Goal: Find specific page/section: Find specific page/section

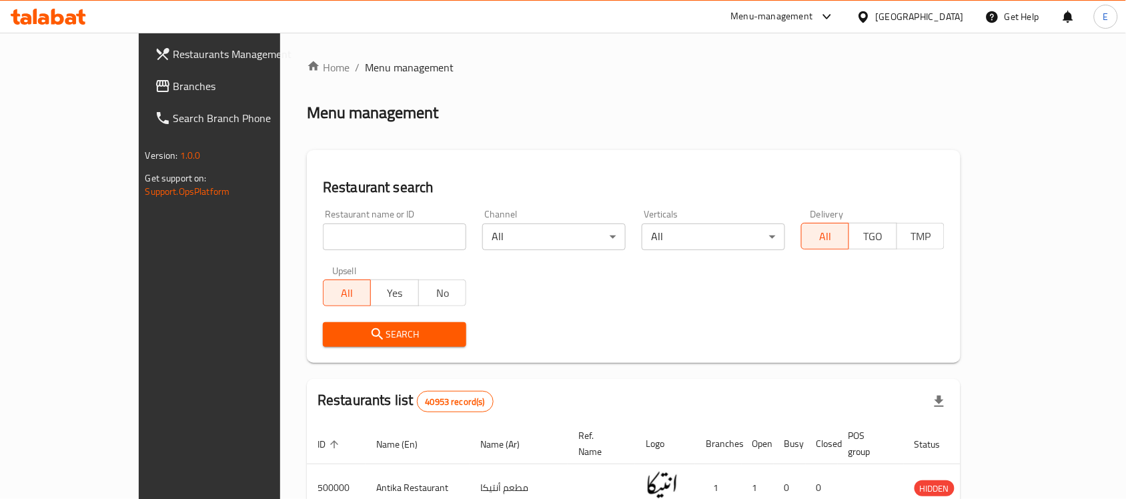
click at [323, 219] on div "Restaurant name or ID Restaurant name or ID" at bounding box center [394, 230] width 143 height 41
drag, startPoint x: 305, startPoint y: 220, endPoint x: 308, endPoint y: 230, distance: 10.4
click at [323, 221] on div "Restaurant name or ID Restaurant name or ID" at bounding box center [394, 230] width 143 height 41
click at [323, 231] on input "search" at bounding box center [394, 237] width 143 height 27
type input "b.laban"
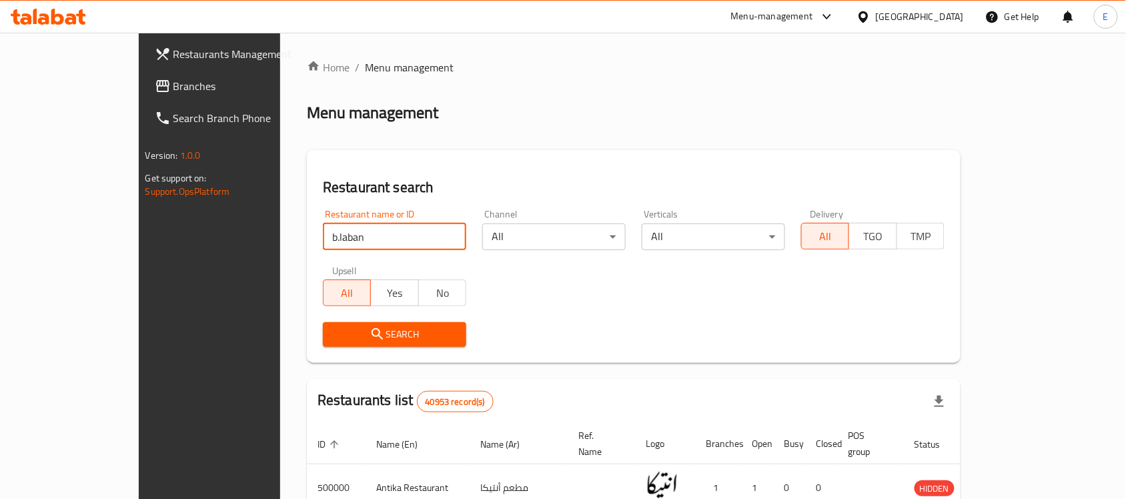
click button "Search" at bounding box center [394, 334] width 143 height 25
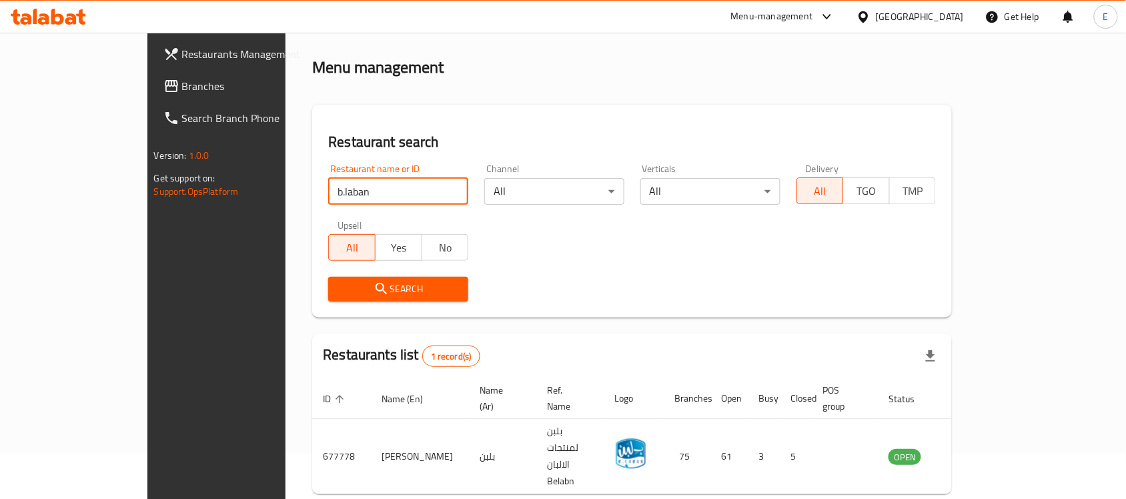
scroll to position [70, 0]
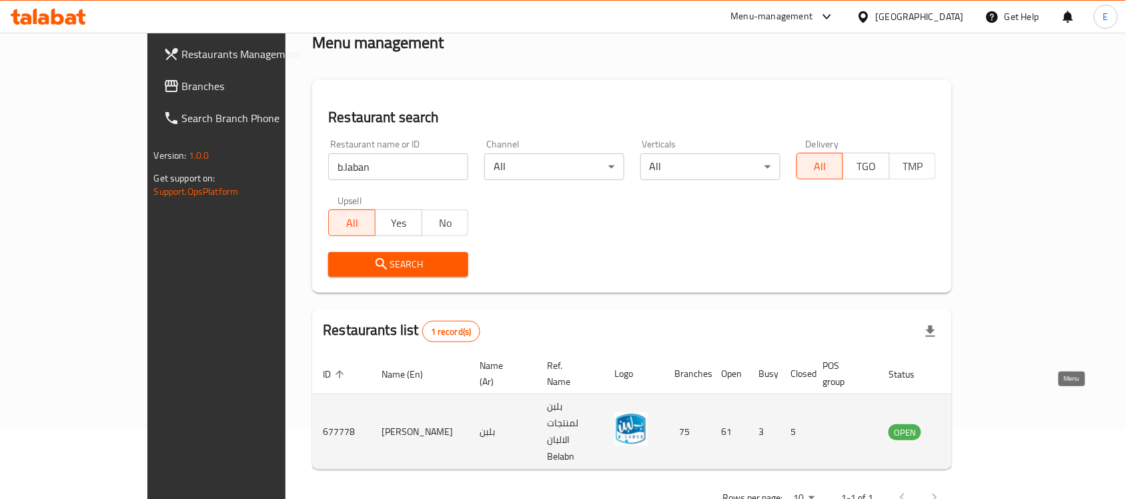
click at [975, 424] on icon "enhanced table" at bounding box center [967, 432] width 16 height 16
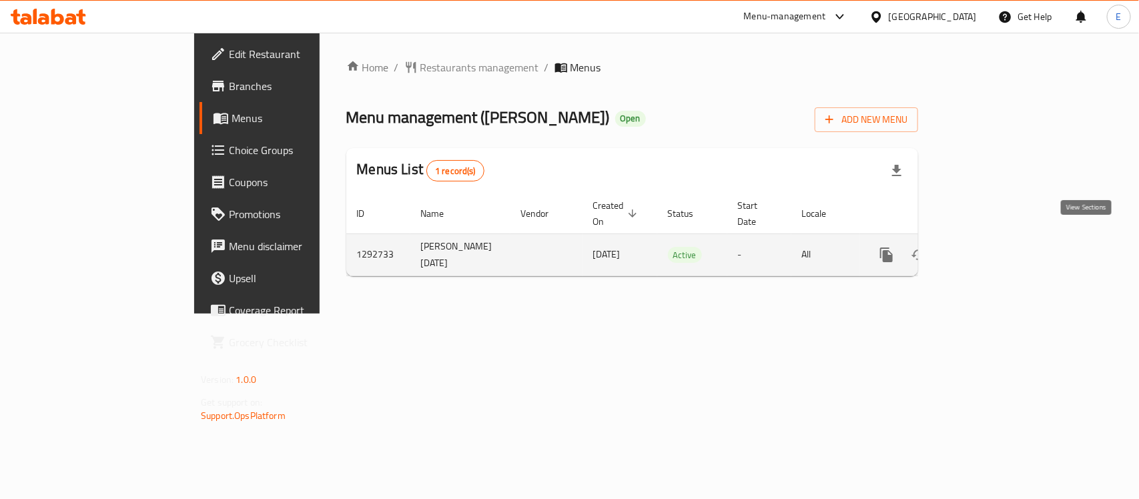
click at [989, 249] on icon "enhanced table" at bounding box center [983, 255] width 12 height 12
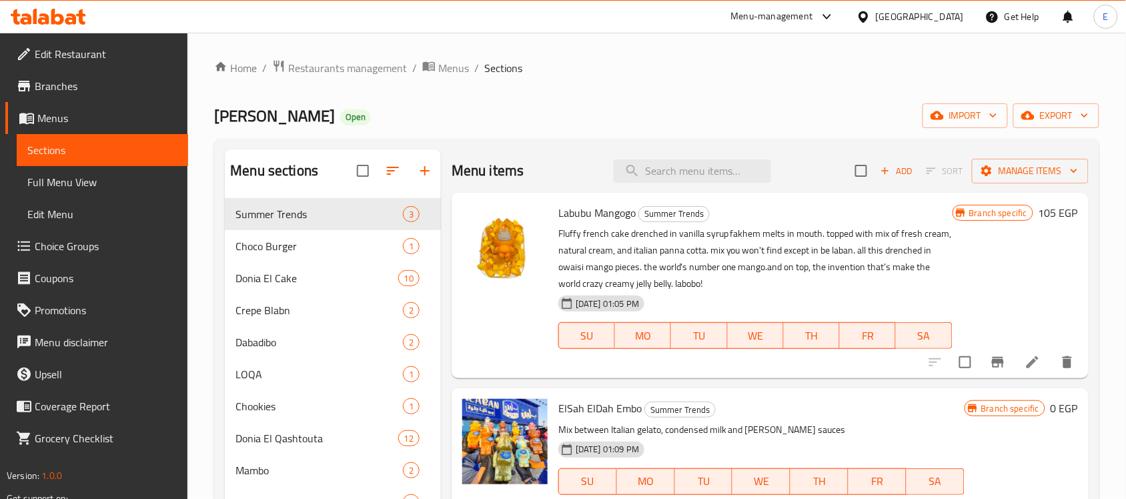
click at [35, 87] on span "Branches" at bounding box center [106, 86] width 143 height 16
